Goal: Task Accomplishment & Management: Manage account settings

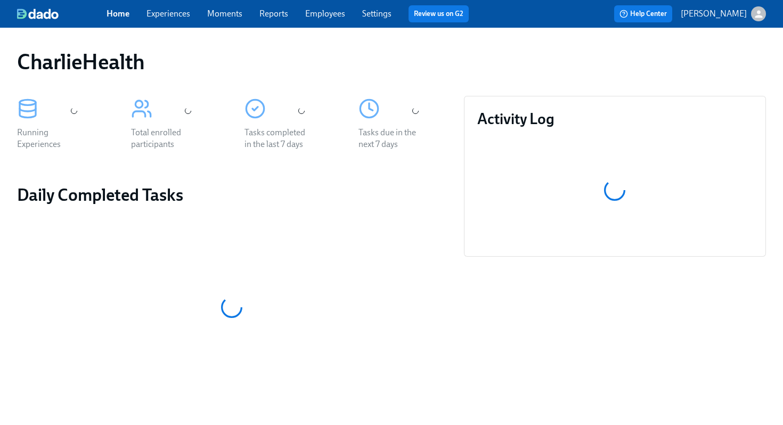
click at [400, 66] on div "CharlieHealth" at bounding box center [391, 62] width 749 height 26
click at [436, 58] on div "CharlieHealth" at bounding box center [391, 62] width 749 height 26
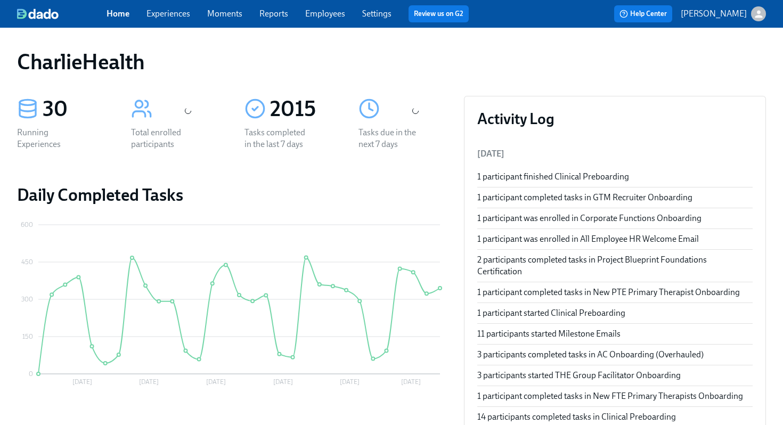
click at [324, 17] on link "Employees" at bounding box center [325, 14] width 40 height 10
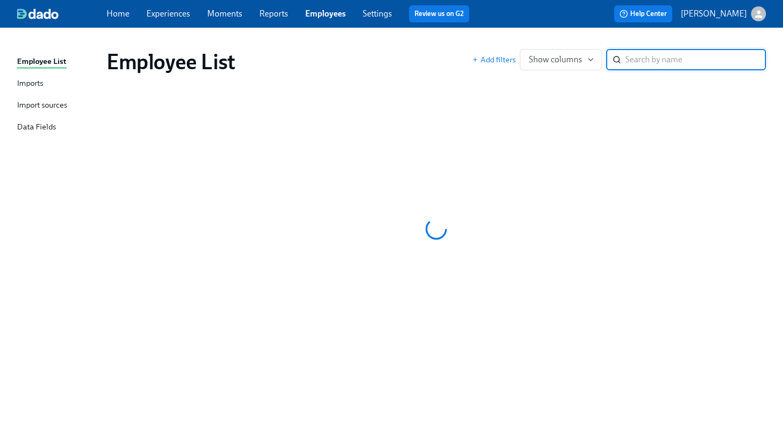
click at [428, 53] on div "Employee List" at bounding box center [288, 62] width 365 height 26
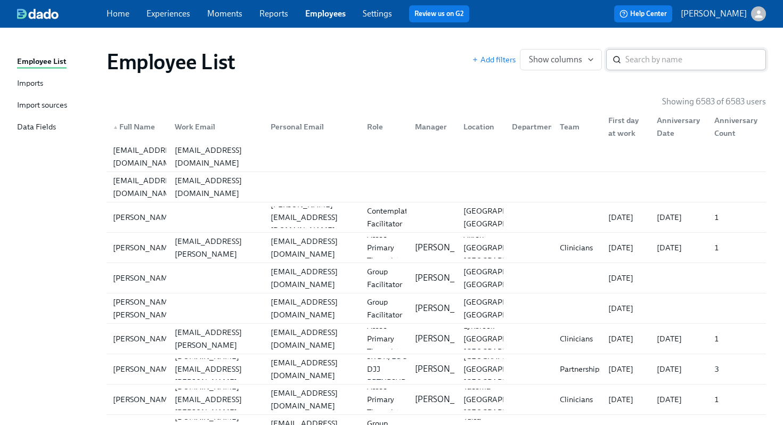
click at [669, 60] on input "search" at bounding box center [695, 59] width 141 height 21
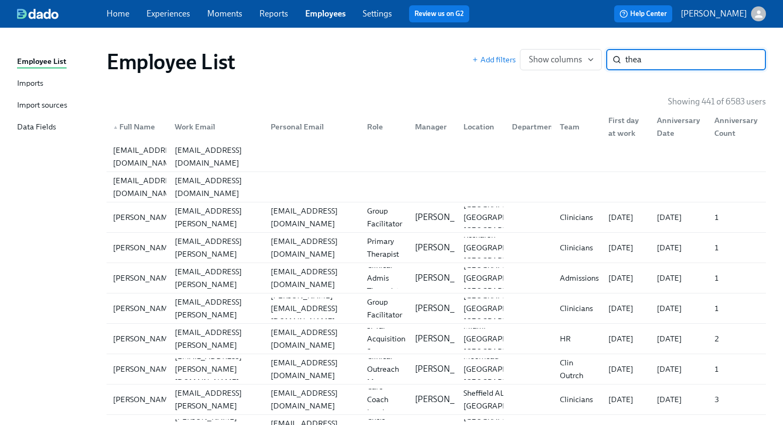
type input "thea t"
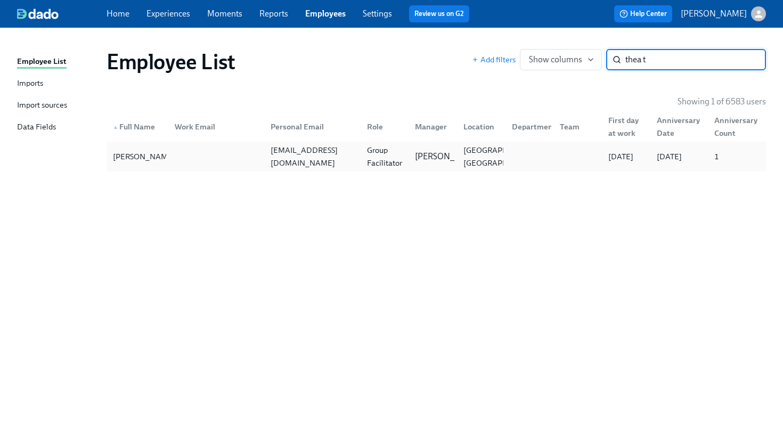
click at [397, 170] on div "Dorothea Terenzi nola124@gmail.com Group Facilitator Mandee McKelvey Wading Riv…" at bounding box center [435, 157] width 659 height 30
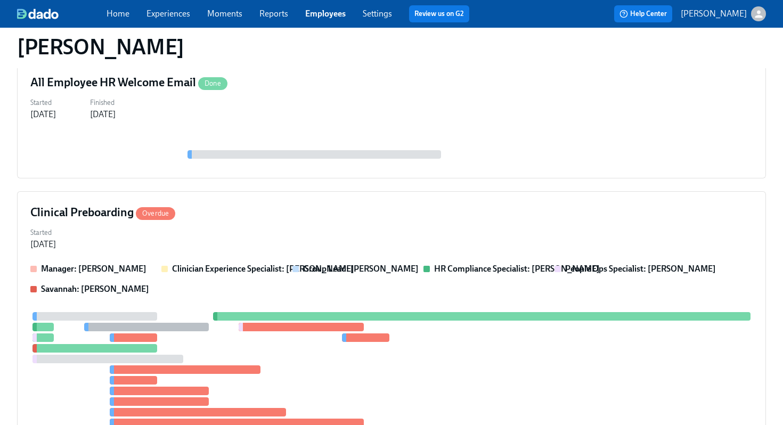
scroll to position [159, 0]
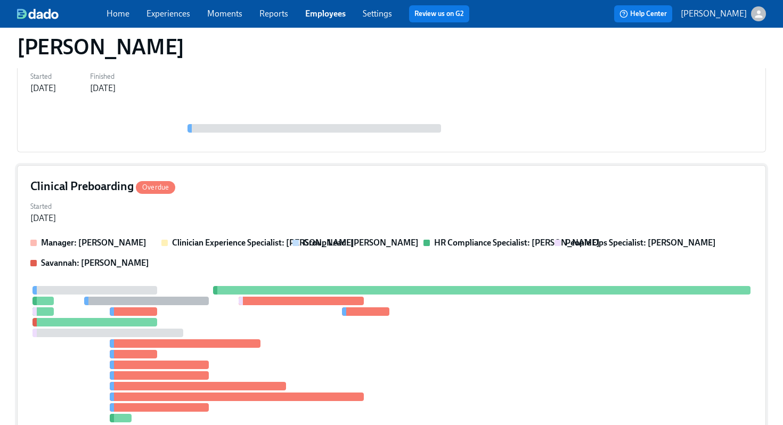
click at [427, 195] on div "Clinical Preboarding Overdue Started Sep 05, 2025 Manager: Mandee McKelvey Clin…" at bounding box center [391, 313] width 749 height 297
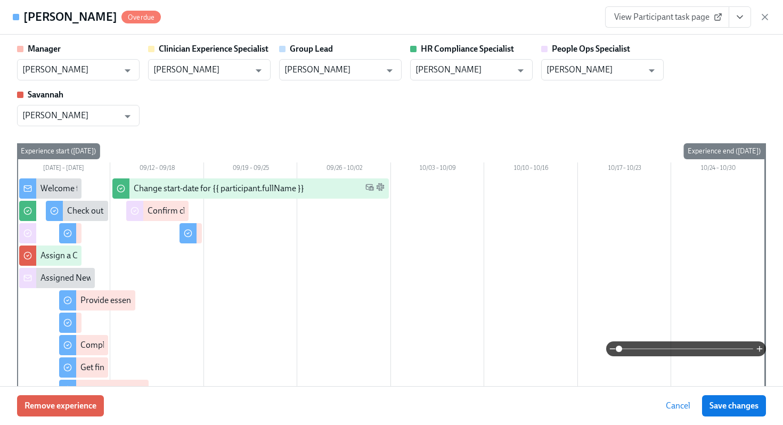
click at [735, 21] on icon "View task page" at bounding box center [739, 17] width 11 height 11
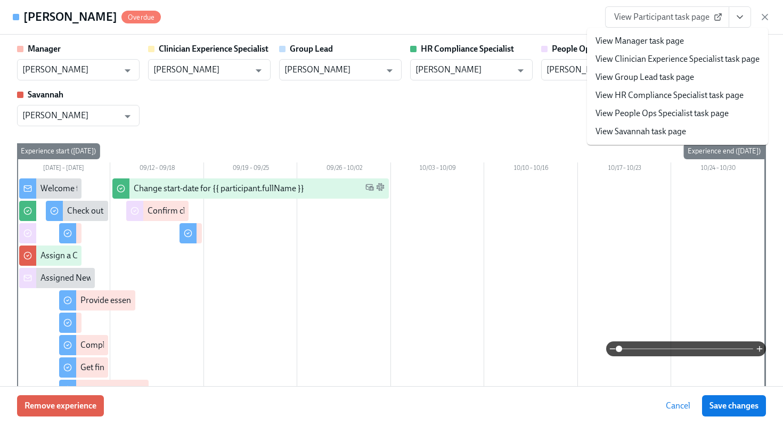
click at [669, 99] on link "View HR Compliance Specialist task page" at bounding box center [669, 95] width 148 height 12
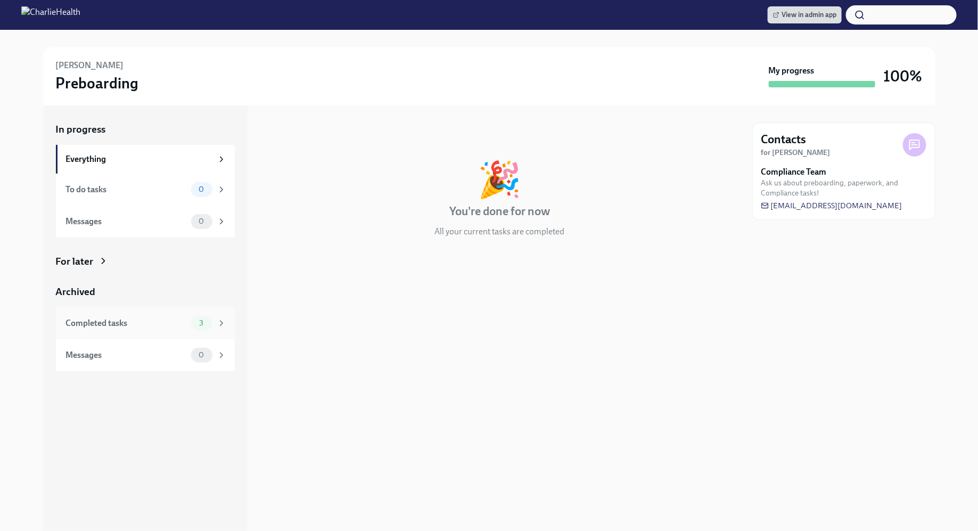
click at [170, 309] on div "Completed tasks 3" at bounding box center [145, 323] width 179 height 32
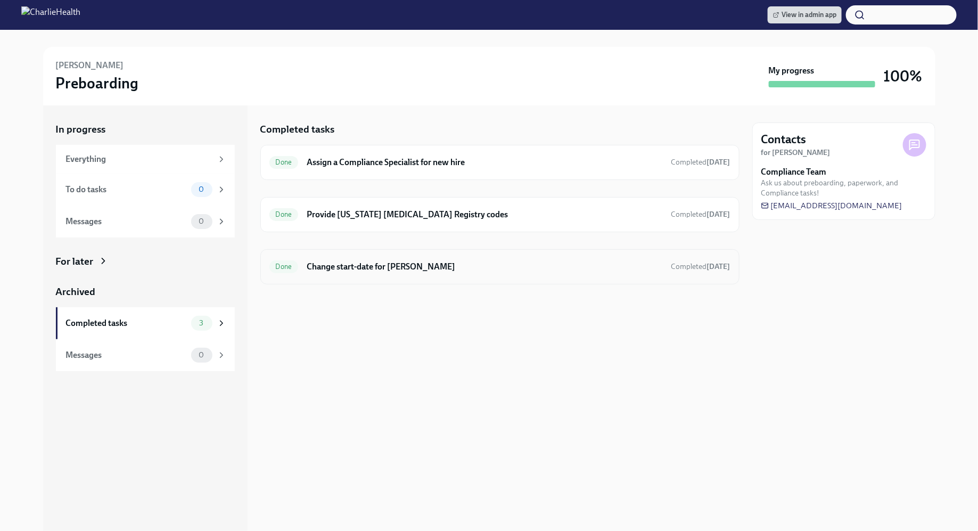
click at [418, 267] on h6 "Change start-date for [PERSON_NAME]" at bounding box center [485, 267] width 356 height 12
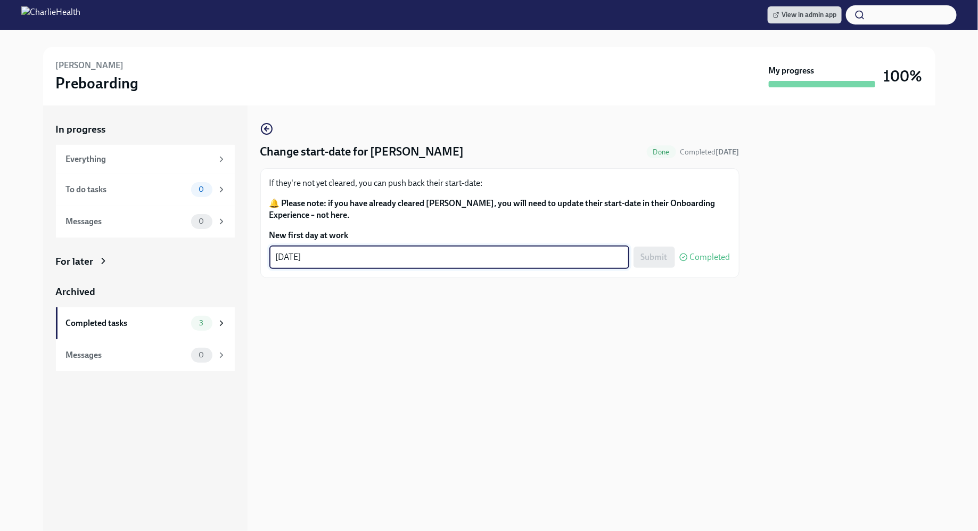
click at [397, 262] on textarea "[DATE]" at bounding box center [449, 257] width 347 height 13
click at [285, 258] on textarea "[DATE]" at bounding box center [449, 257] width 347 height 13
click at [302, 256] on textarea "[DATE]" at bounding box center [449, 257] width 347 height 13
type textarea "[DATE]"
click at [656, 258] on span "Submit" at bounding box center [654, 257] width 27 height 11
